Goal: Task Accomplishment & Management: Complete application form

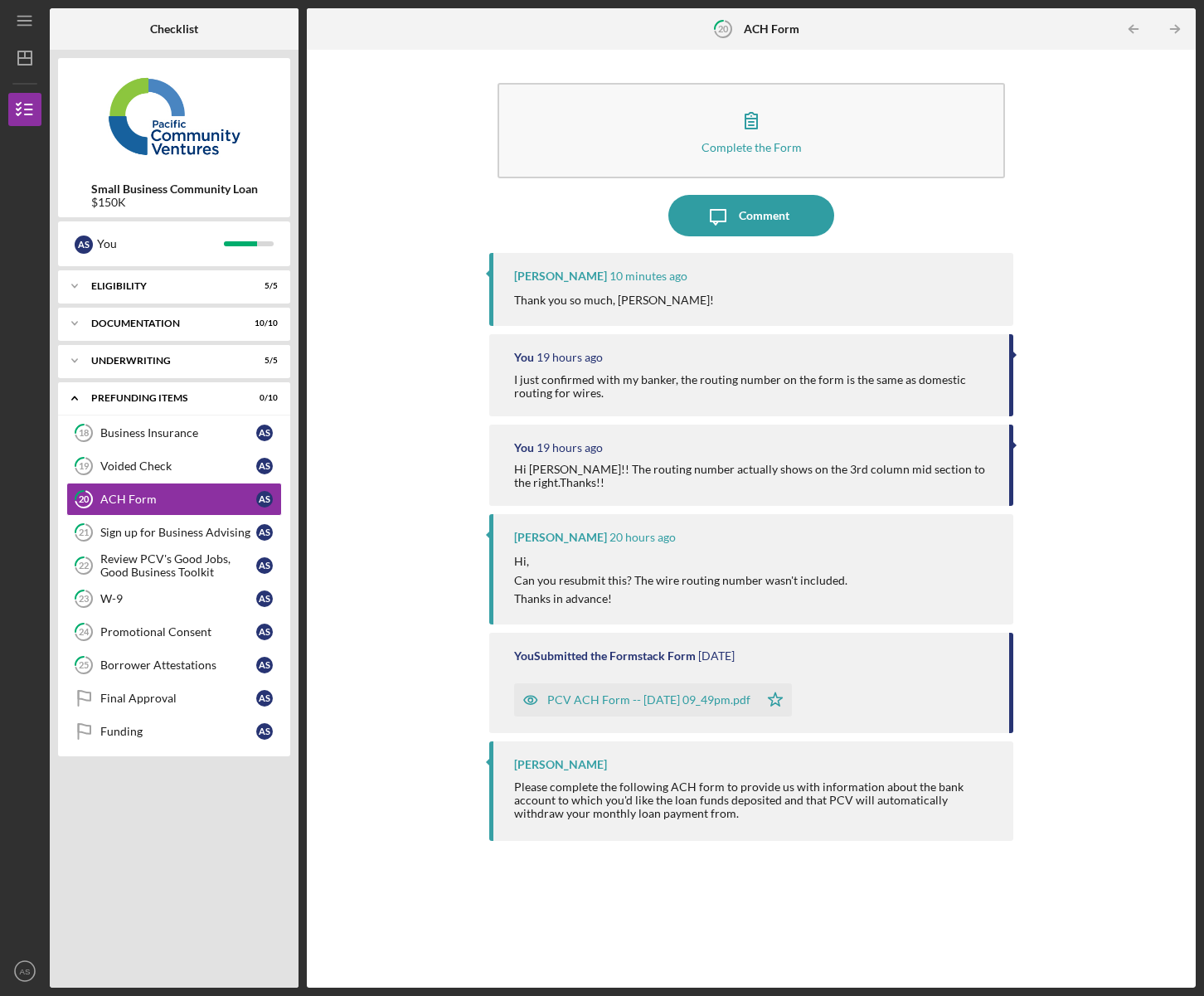
click at [406, 107] on div "Complete the Form Form Icon/Message Comment [PERSON_NAME] 10 minutes ago Thank …" at bounding box center [750, 519] width 872 height 921
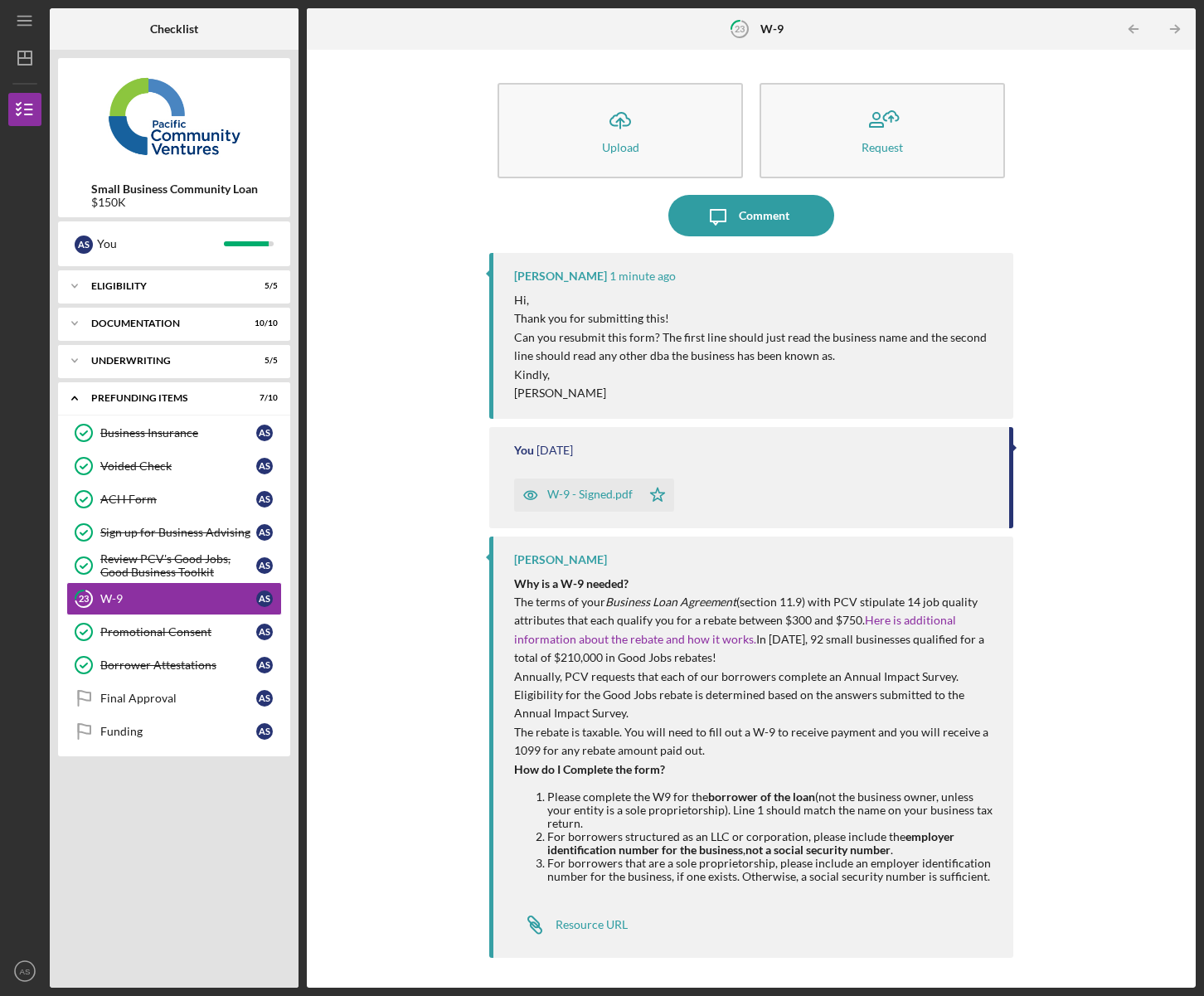
click at [587, 492] on div "W-9 - Signed.pdf" at bounding box center [590, 493] width 86 height 13
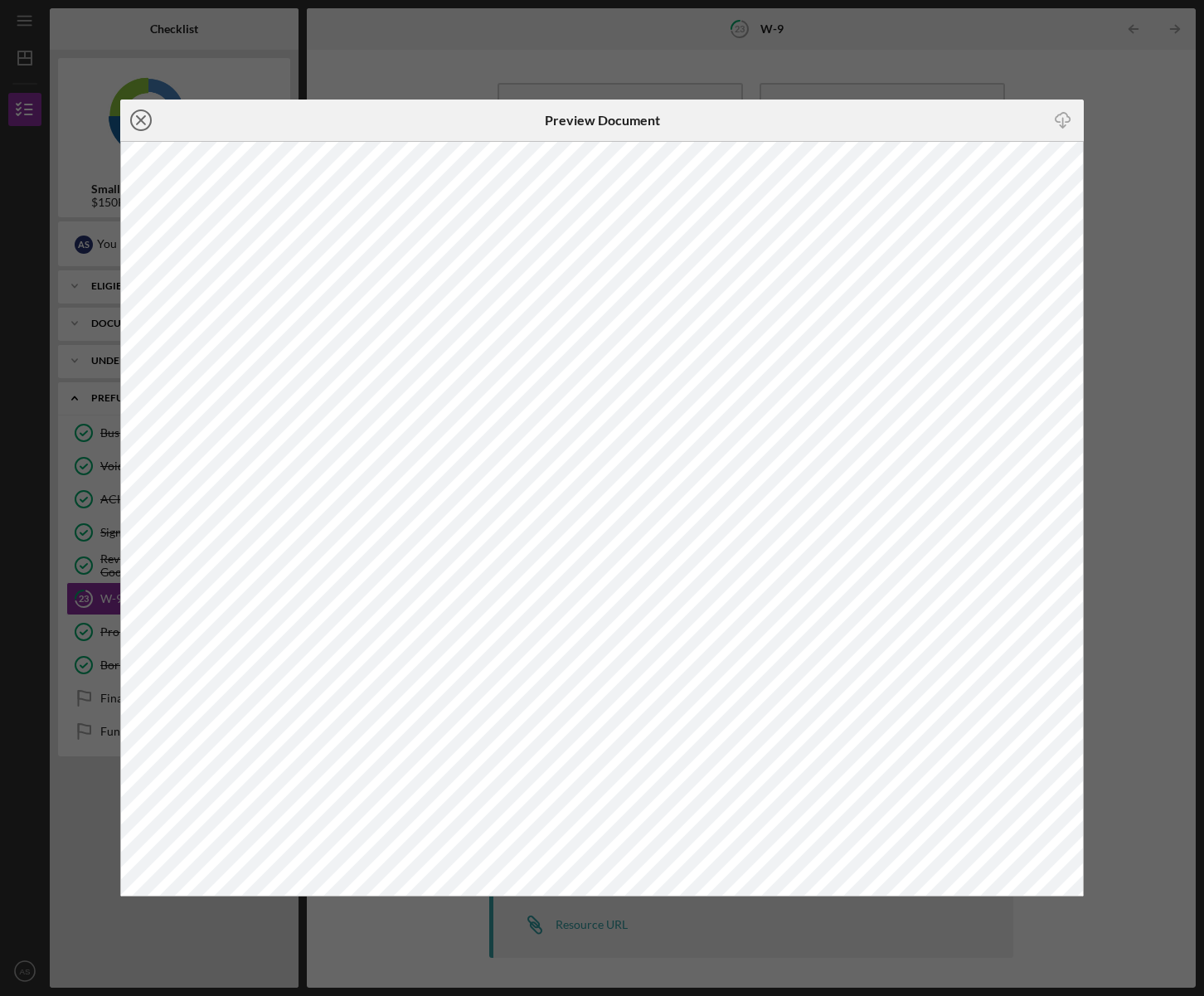
click at [138, 122] on line at bounding box center [141, 120] width 9 height 9
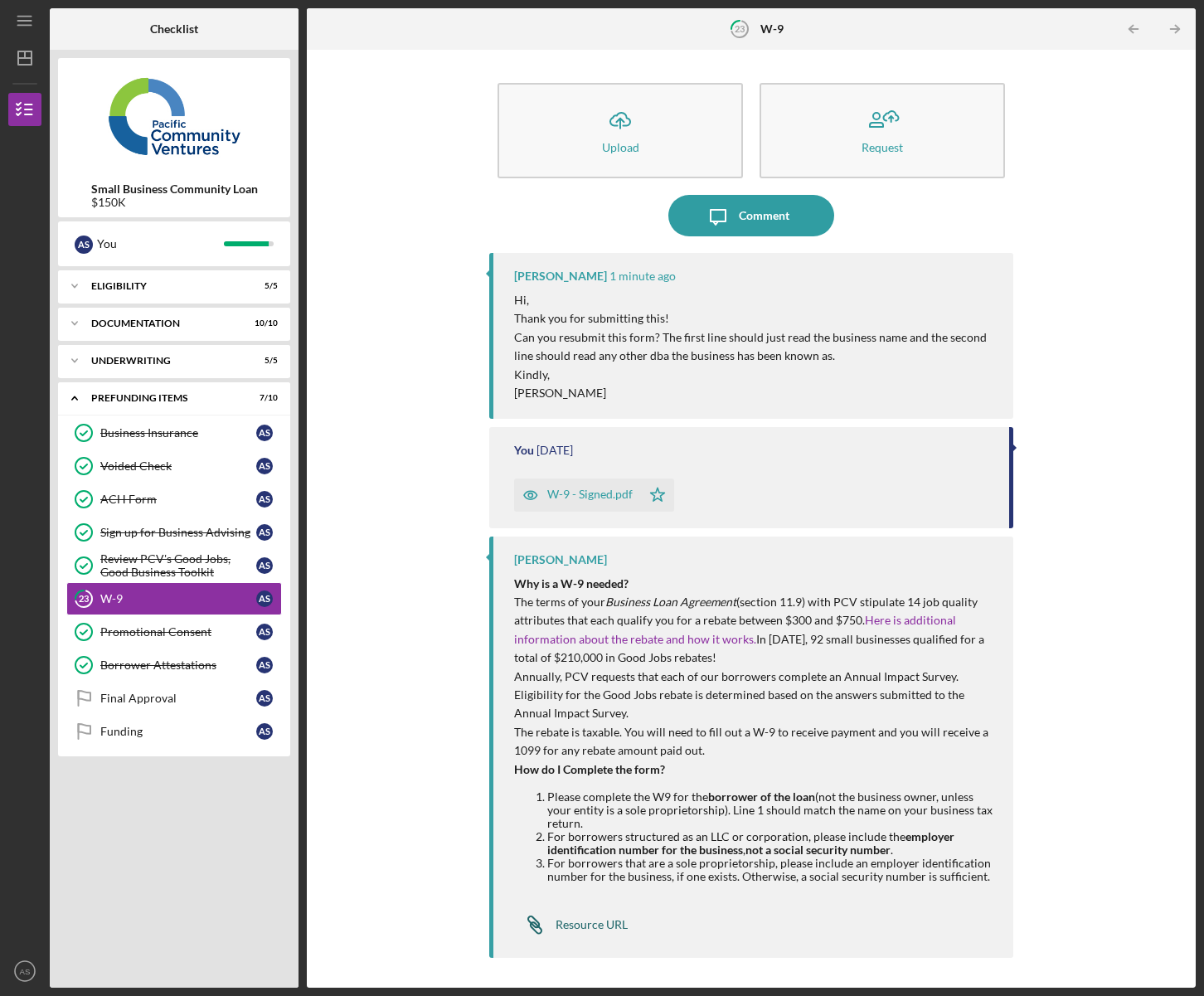
click at [590, 924] on div "Resource URL" at bounding box center [592, 924] width 72 height 13
click at [754, 220] on div "Comment" at bounding box center [763, 215] width 51 height 41
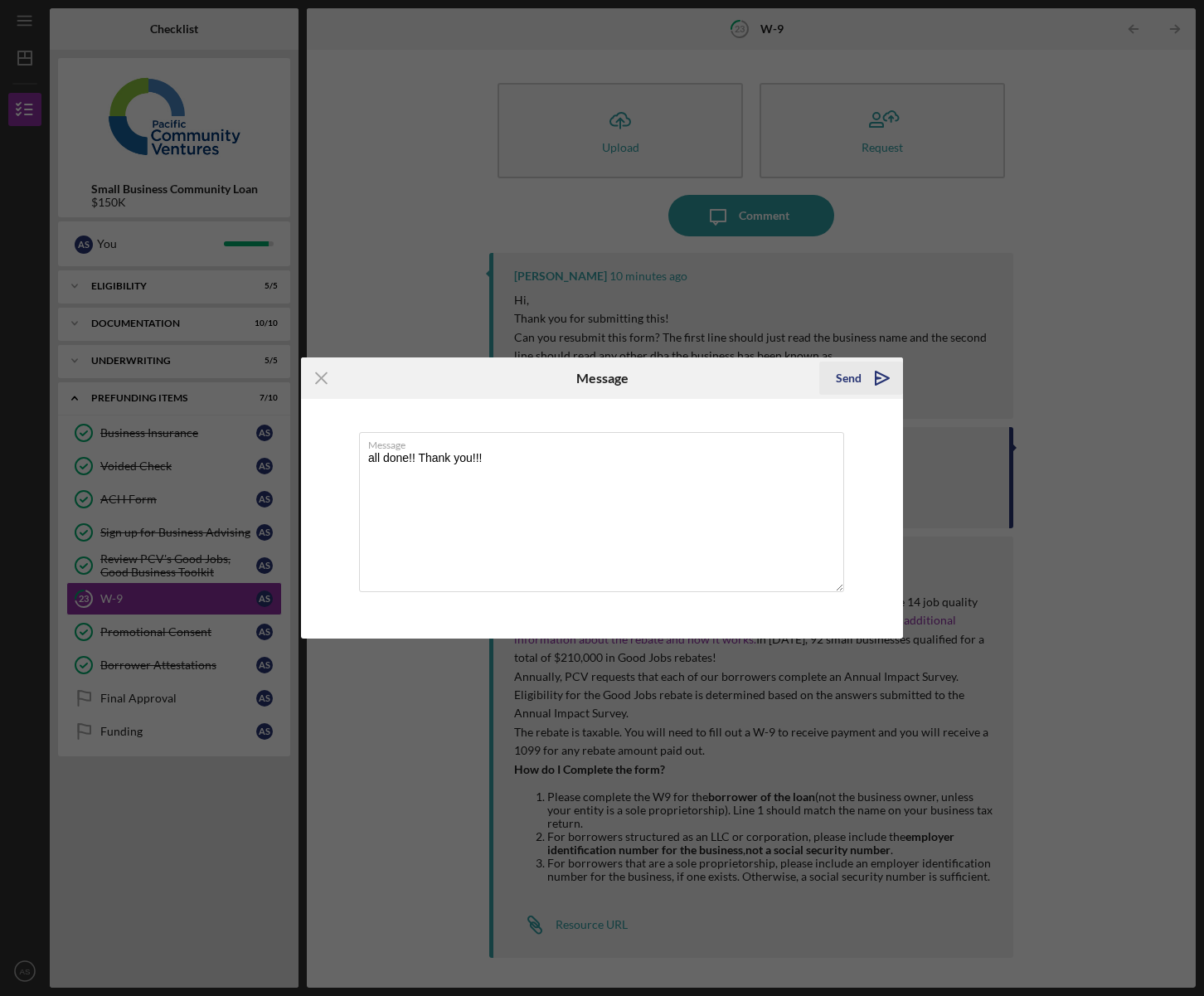
type textarea "all done!! Thank you!!!"
click at [847, 384] on div "Send" at bounding box center [848, 377] width 26 height 33
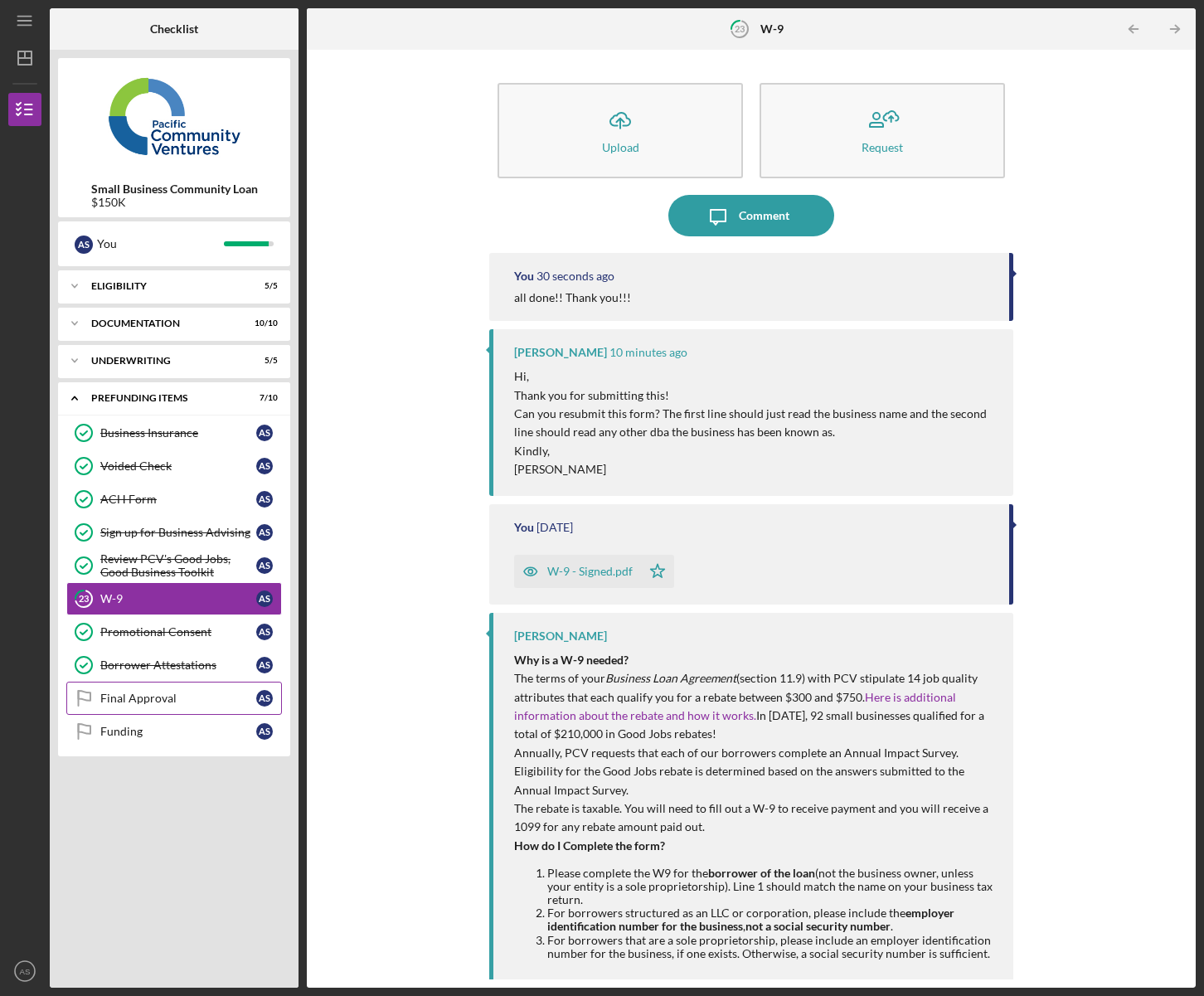
click at [160, 708] on link "Final Approval Final Approval A S" at bounding box center [173, 698] width 215 height 33
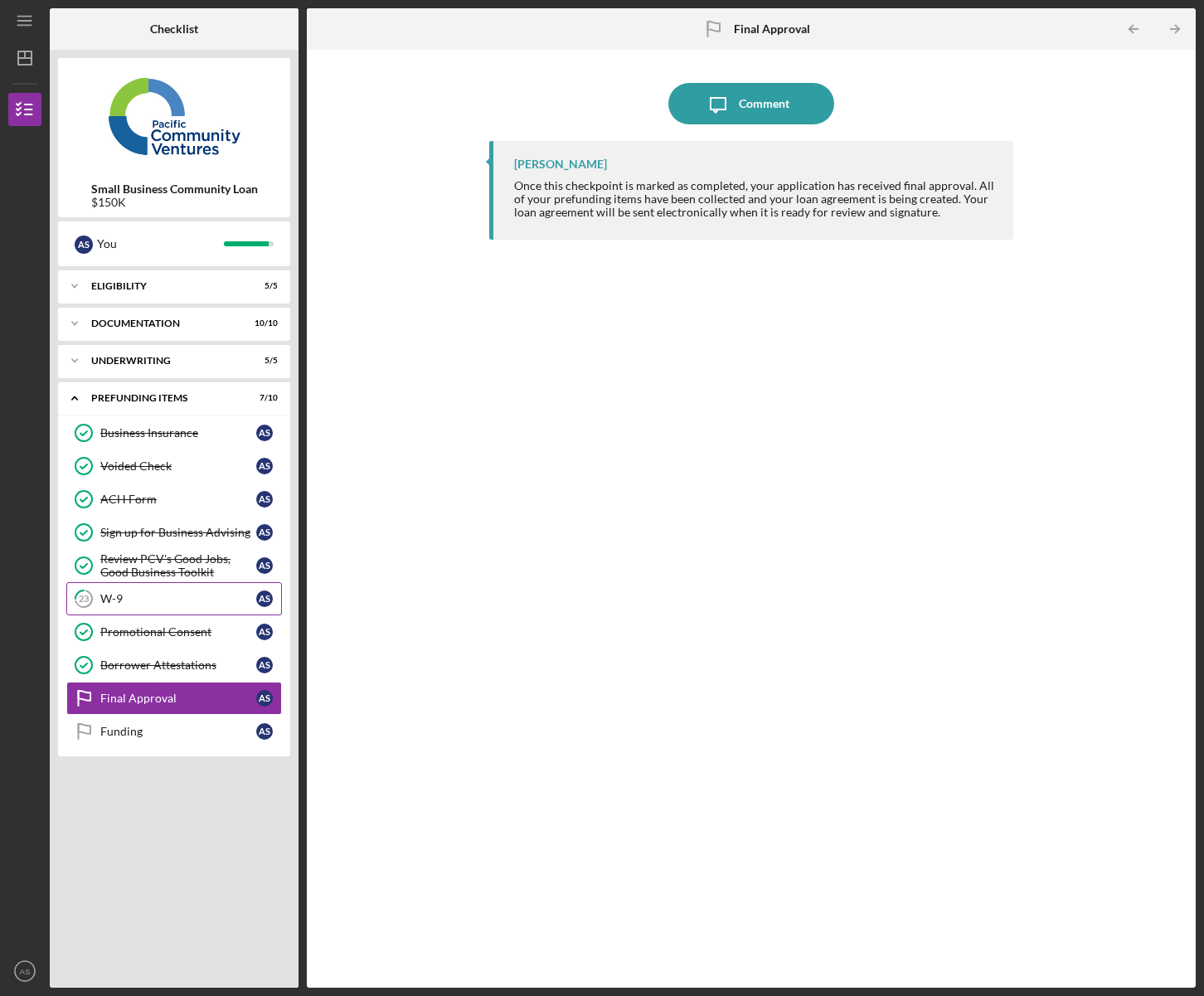
click at [141, 601] on div "W-9" at bounding box center [178, 598] width 156 height 13
